Goal: Task Accomplishment & Management: Manage account settings

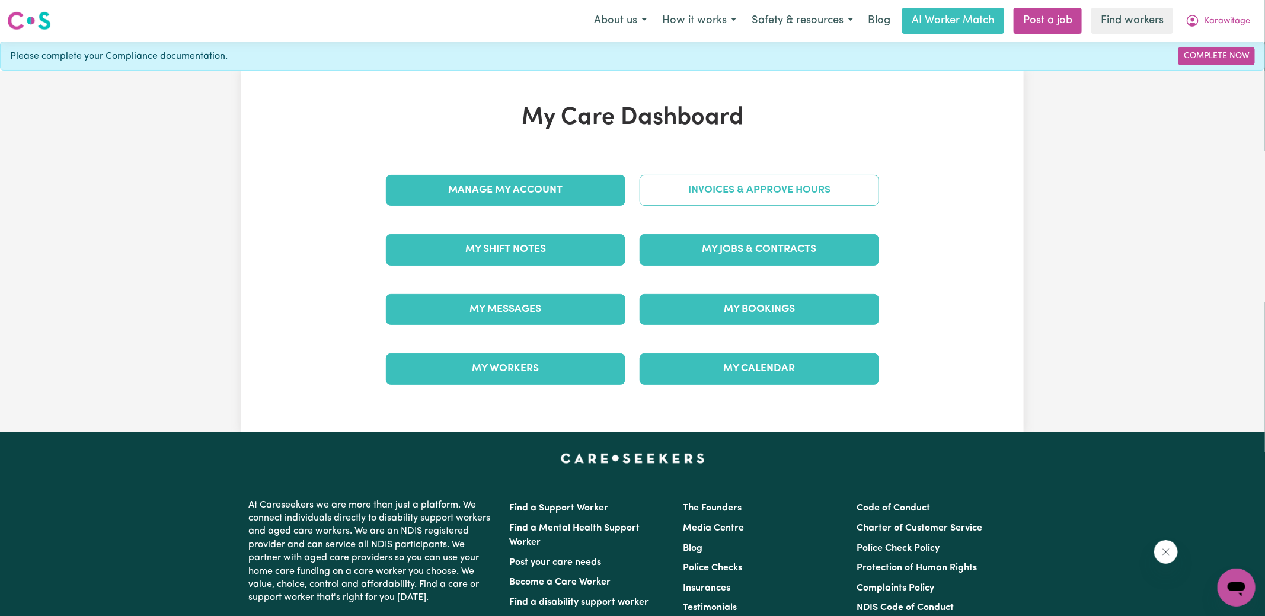
click at [702, 195] on link "Invoices & Approve Hours" at bounding box center [759, 190] width 239 height 31
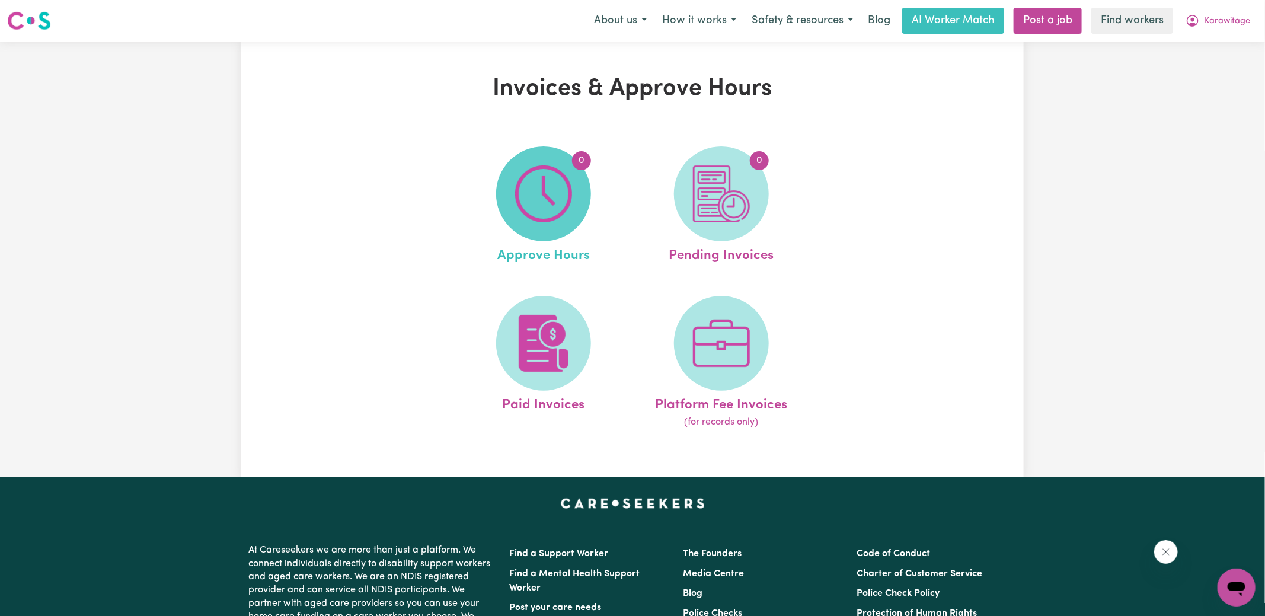
click at [571, 187] on img at bounding box center [543, 193] width 57 height 57
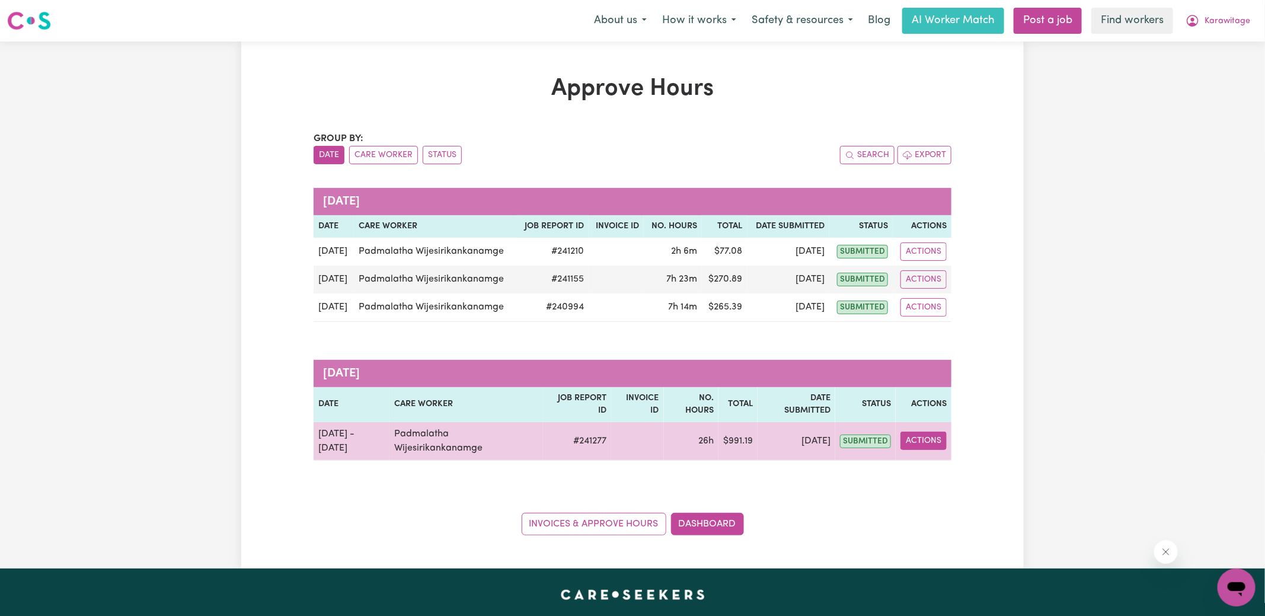
click at [911, 440] on button "Actions" at bounding box center [923, 441] width 46 height 18
click at [957, 465] on link "View Job Report" at bounding box center [951, 468] width 101 height 24
select select "pm"
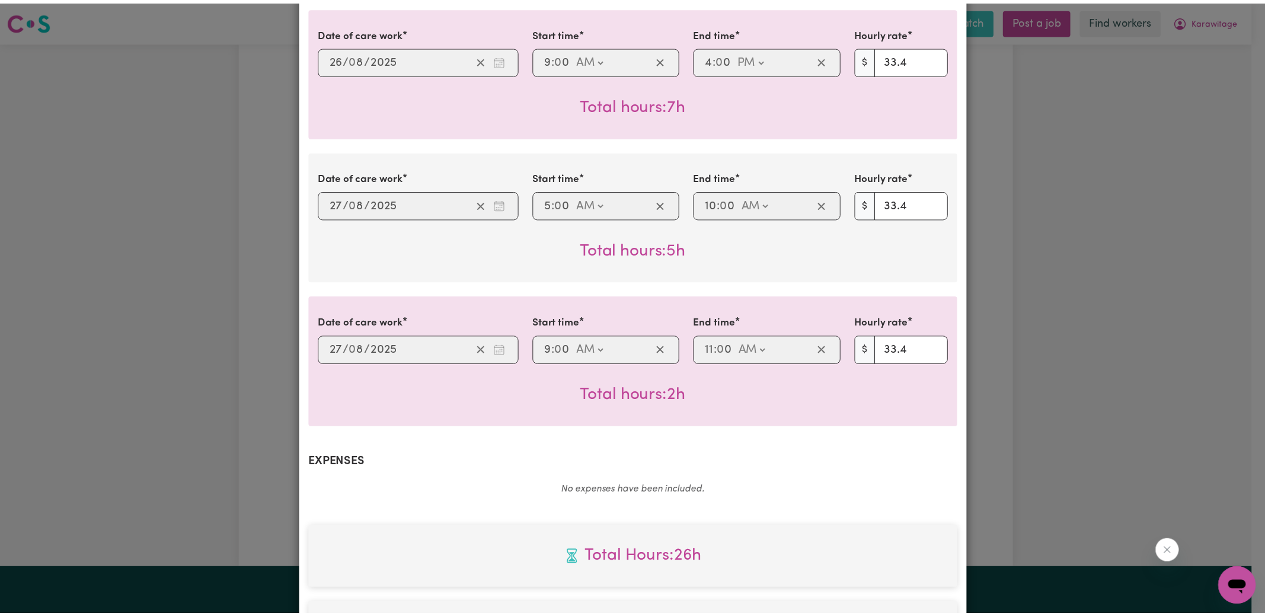
scroll to position [876, 0]
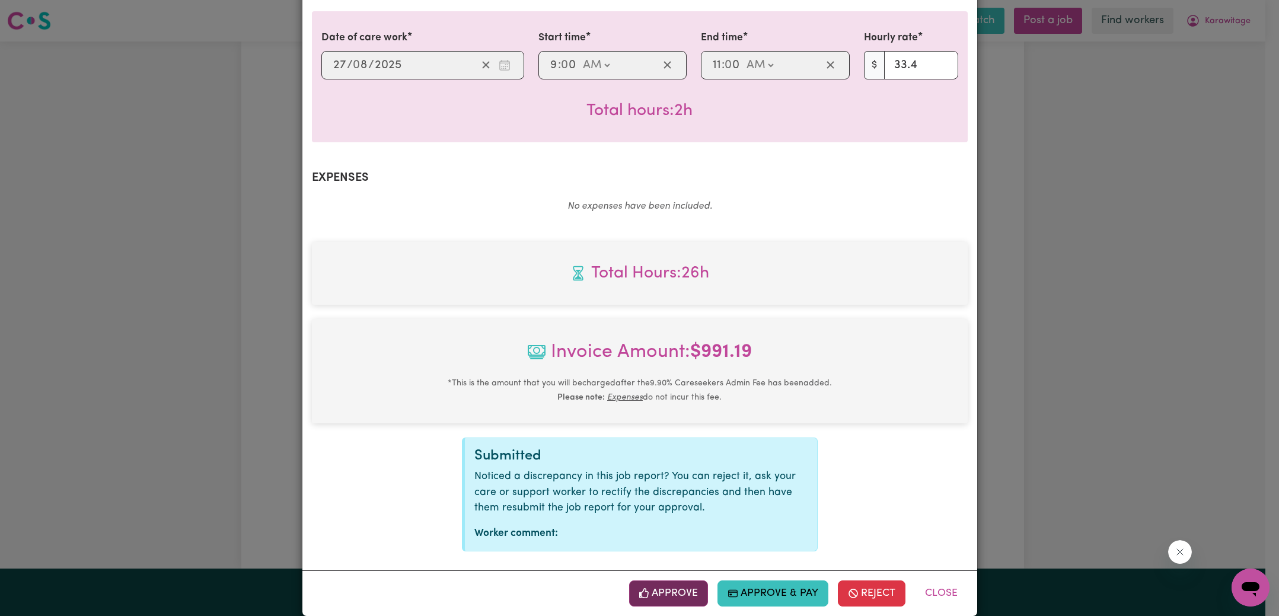
click at [672, 587] on button "Approve" at bounding box center [668, 593] width 79 height 26
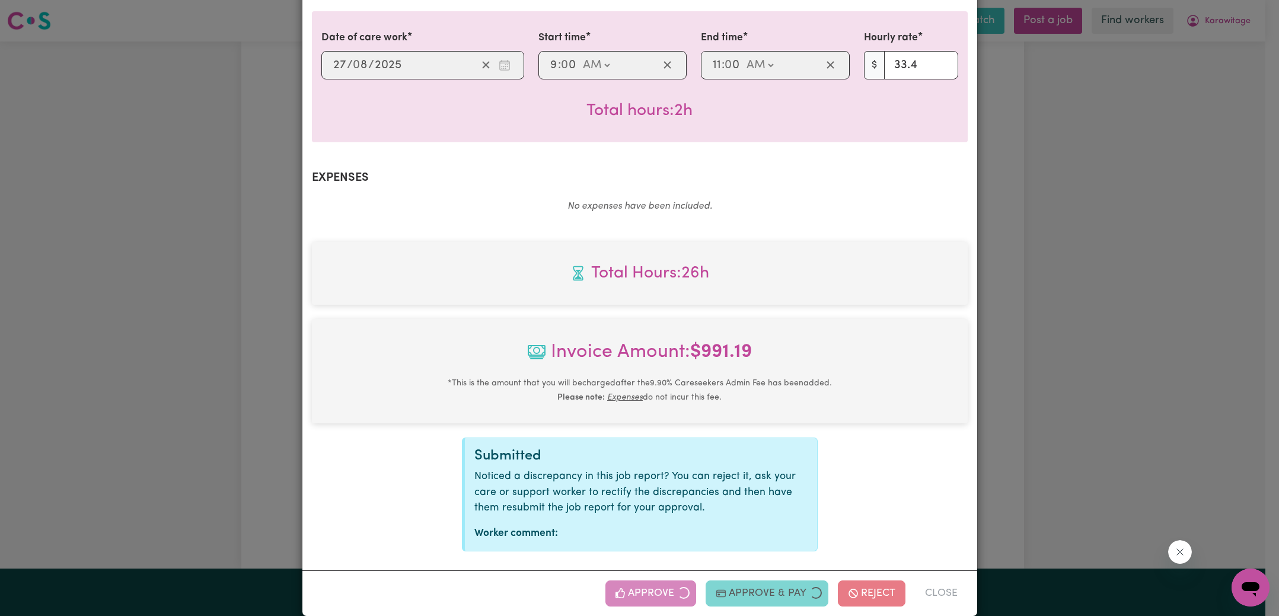
click at [1024, 383] on div "Job Report # 241277 - [PERSON_NAME] Summary Job report # 241277 Client name: Ka…" at bounding box center [639, 308] width 1279 height 616
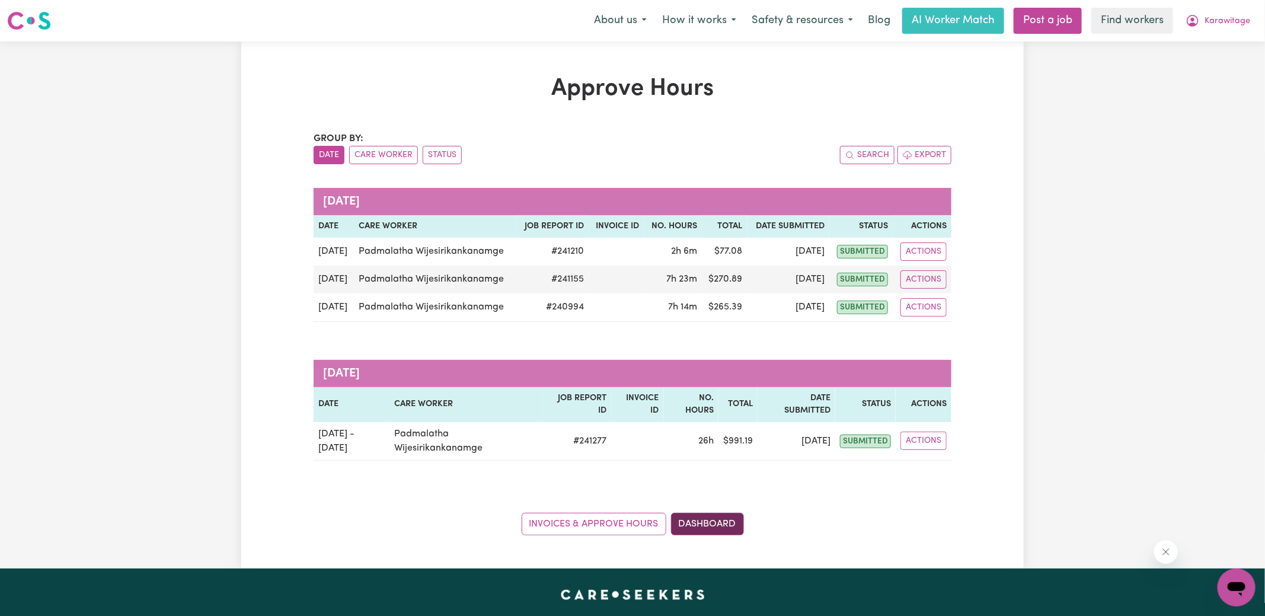
click at [694, 524] on link "Dashboard" at bounding box center [707, 524] width 73 height 23
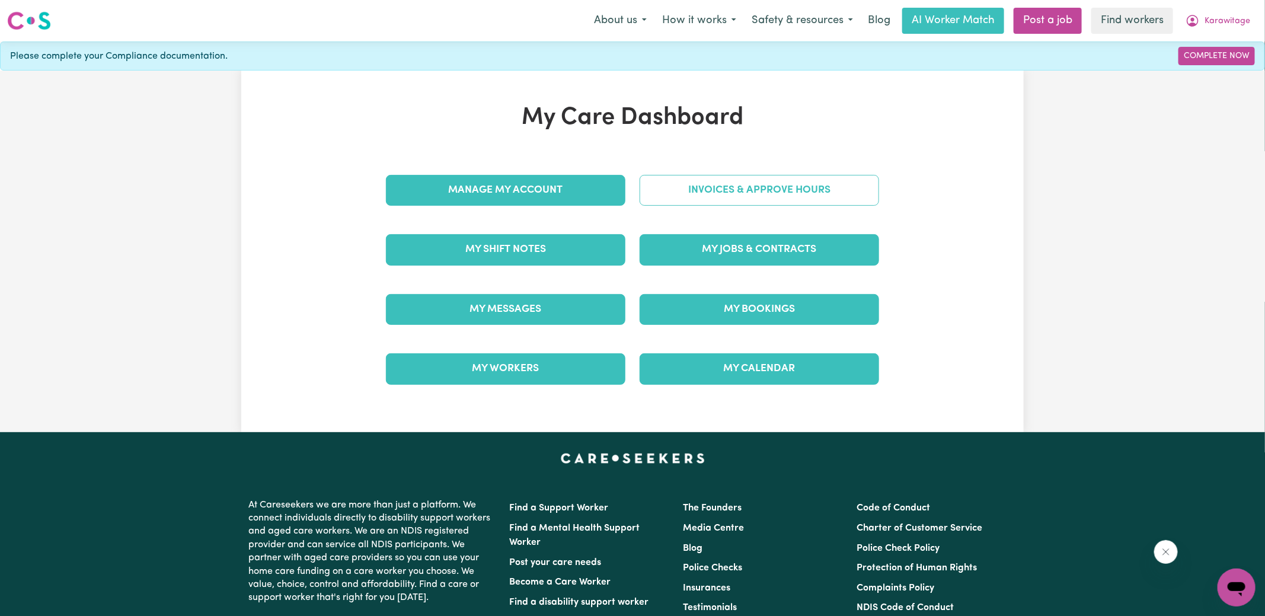
click at [728, 200] on link "Invoices & Approve Hours" at bounding box center [759, 190] width 239 height 31
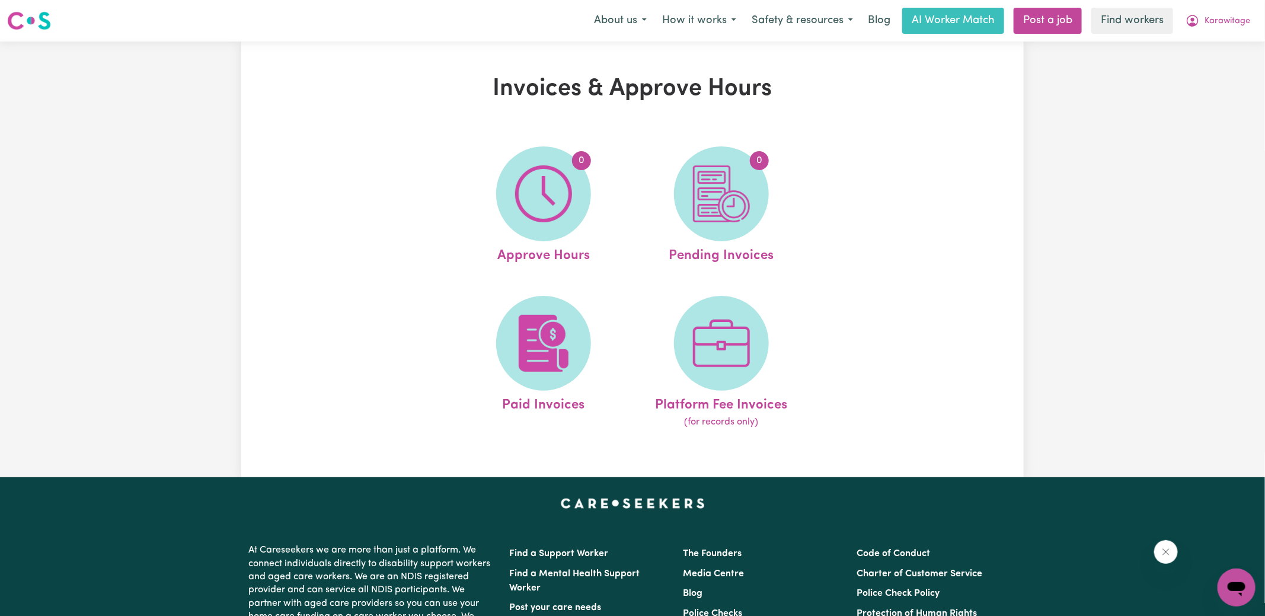
click at [728, 200] on img at bounding box center [721, 193] width 57 height 57
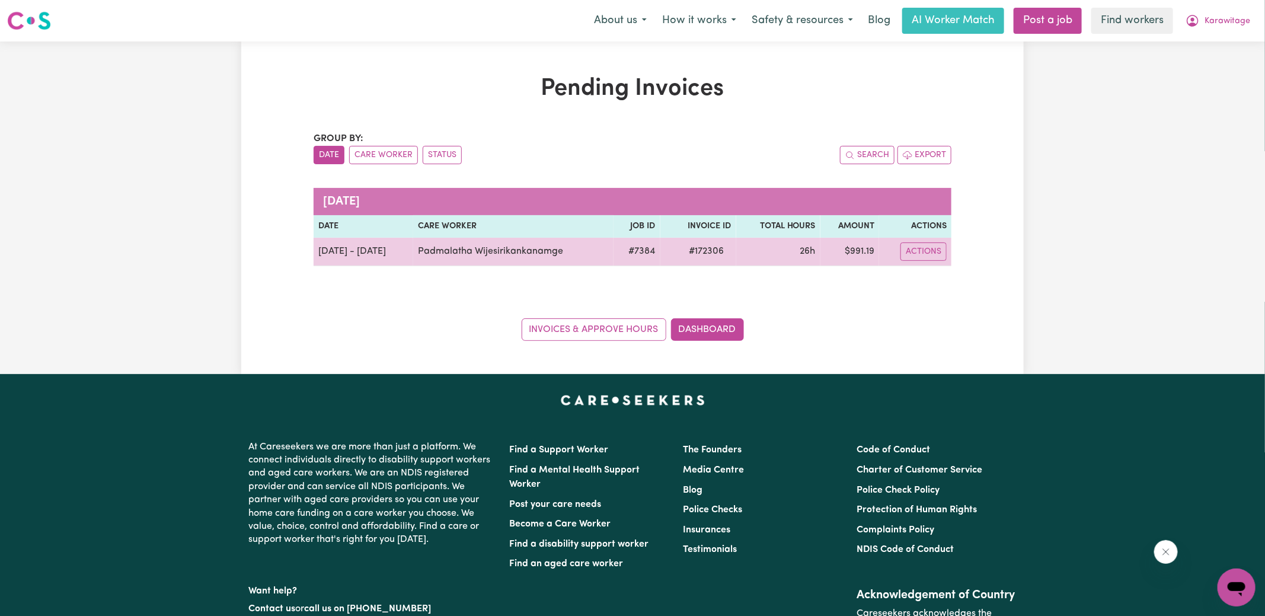
click at [707, 242] on td "# 172306" at bounding box center [698, 252] width 76 height 28
click at [708, 251] on span "# 172306" at bounding box center [706, 251] width 49 height 14
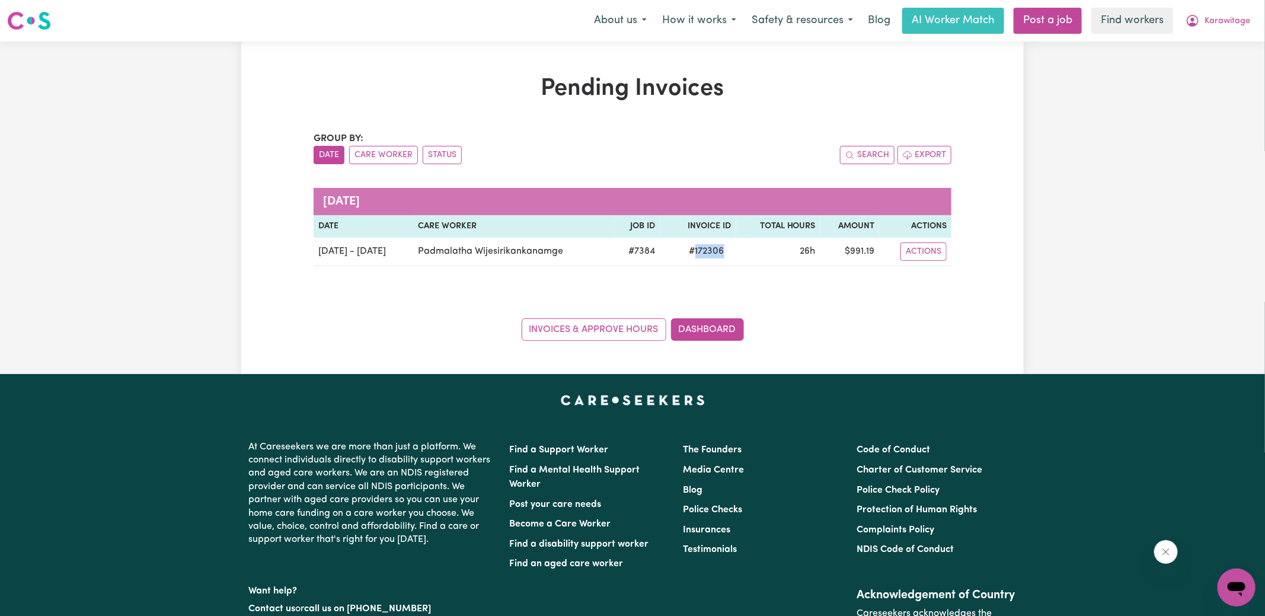
copy span "172306"
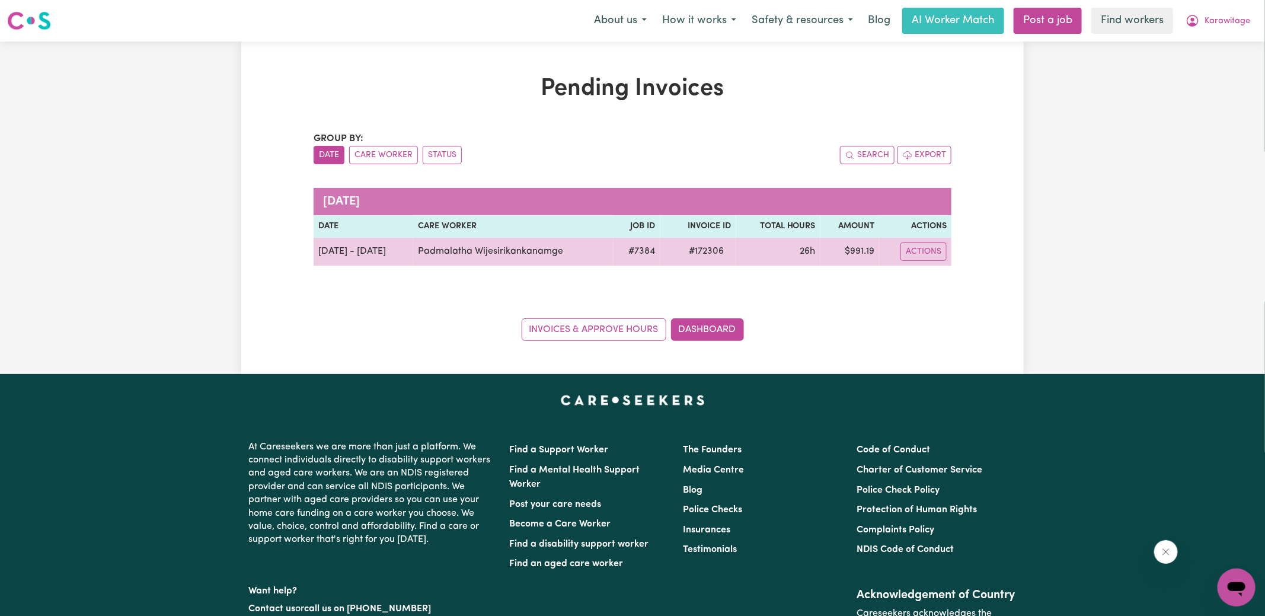
click at [867, 253] on td "$ 991.19" at bounding box center [849, 252] width 59 height 28
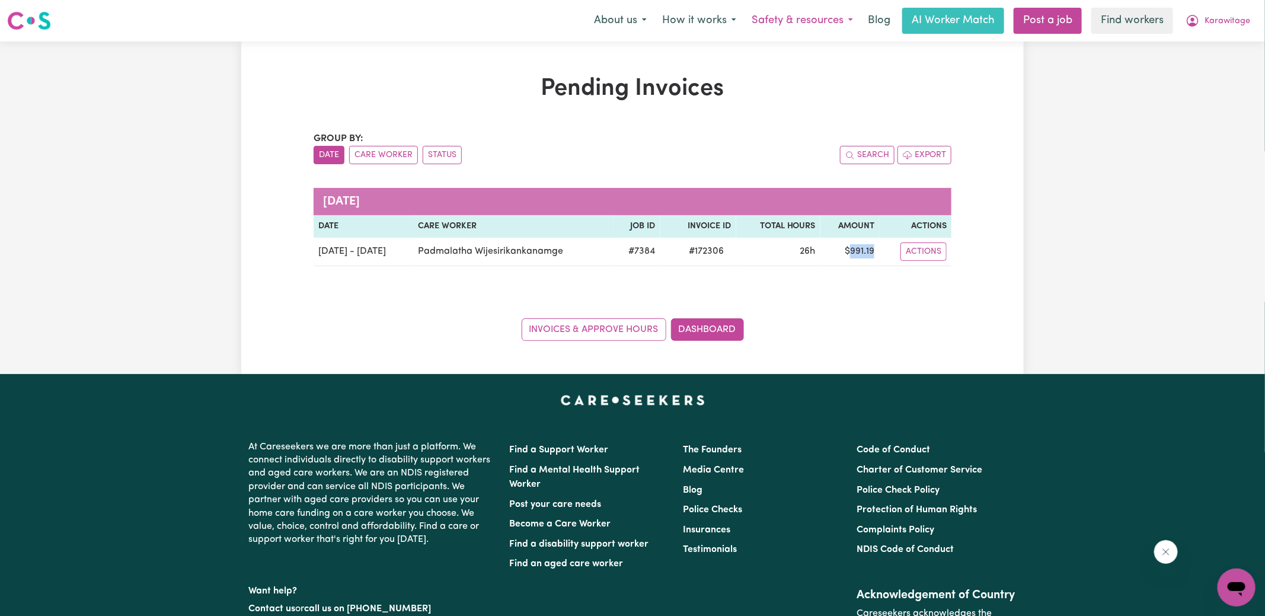
copy td "991.19"
click at [1211, 25] on span "Karawitage" at bounding box center [1228, 21] width 46 height 13
click at [1205, 68] on link "Logout" at bounding box center [1211, 68] width 94 height 23
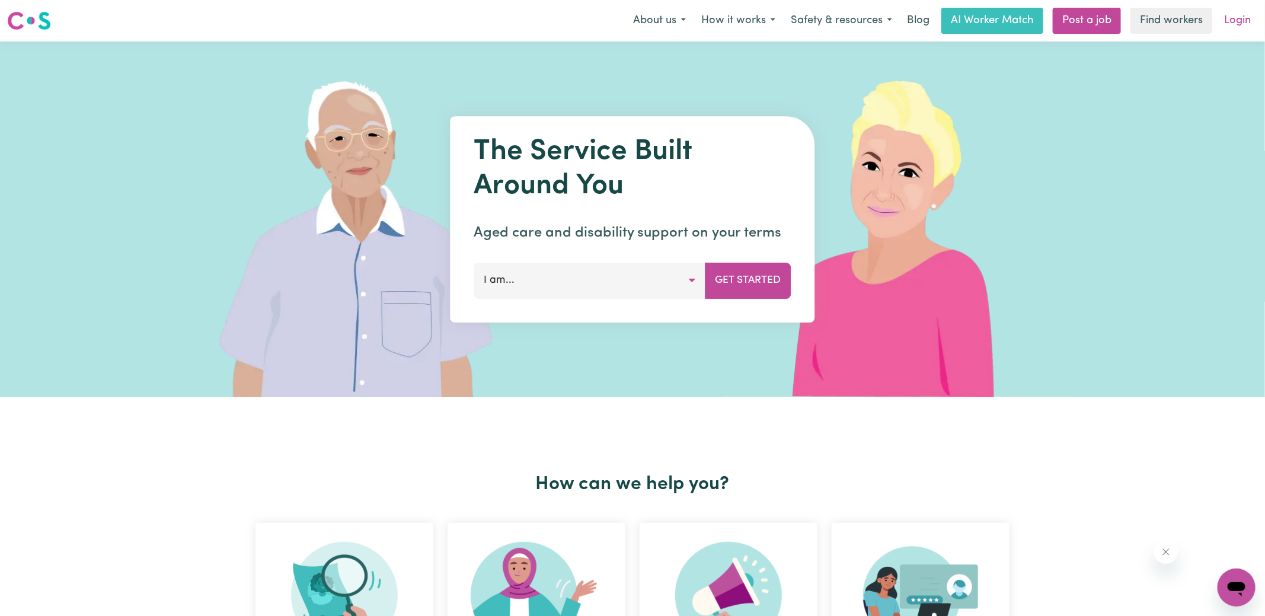
click at [1244, 19] on link "Login" at bounding box center [1237, 21] width 41 height 26
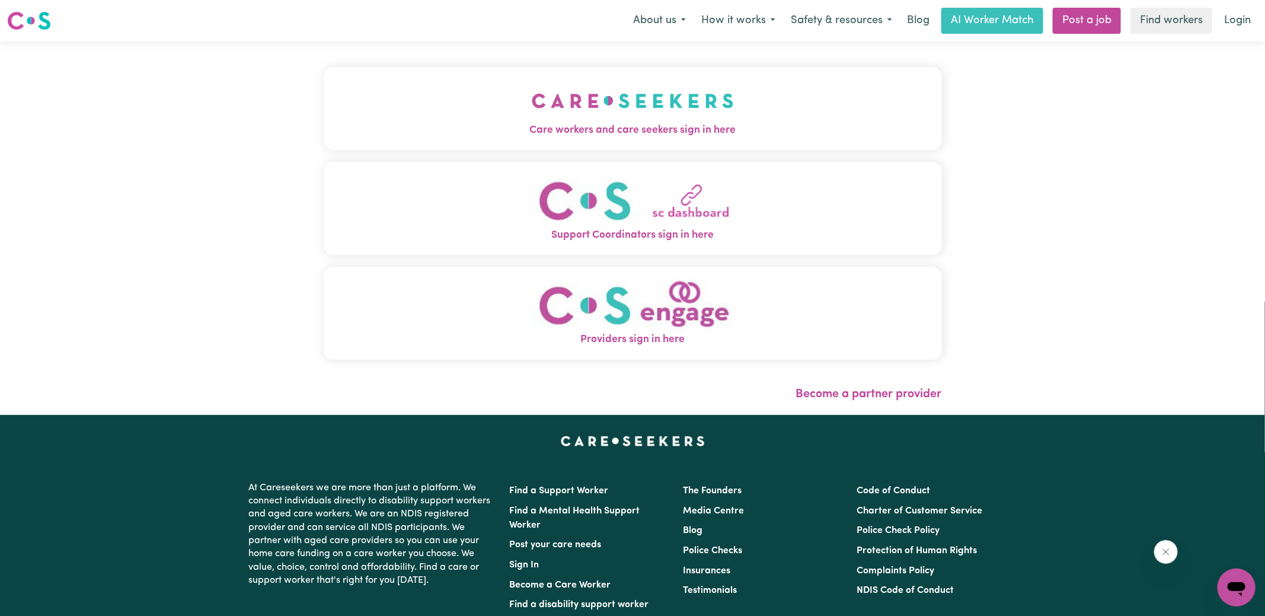
click at [595, 94] on img "Care workers and care seekers sign in here" at bounding box center [633, 101] width 202 height 44
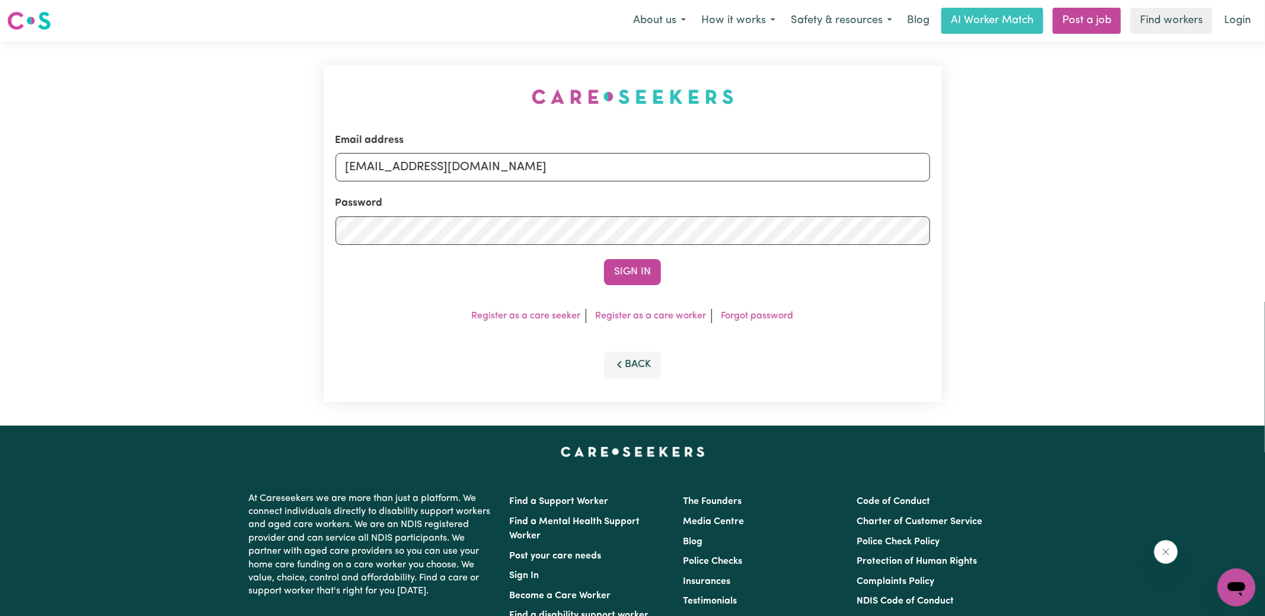
click at [341, 65] on div "Email address [EMAIL_ADDRESS][DOMAIN_NAME] Password Sign In Register as a care …" at bounding box center [633, 233] width 633 height 384
drag, startPoint x: 404, startPoint y: 166, endPoint x: 1002, endPoint y: 239, distance: 602.1
click at [1002, 239] on div "Email address [EMAIL_ADDRESS][DOMAIN_NAME] Password Sign In Register as a care …" at bounding box center [632, 233] width 1265 height 384
type input "[EMAIL_ADDRESS][DOMAIN_NAME]"
click at [604, 259] on button "Sign In" at bounding box center [632, 272] width 57 height 26
